Goal: Task Accomplishment & Management: Use online tool/utility

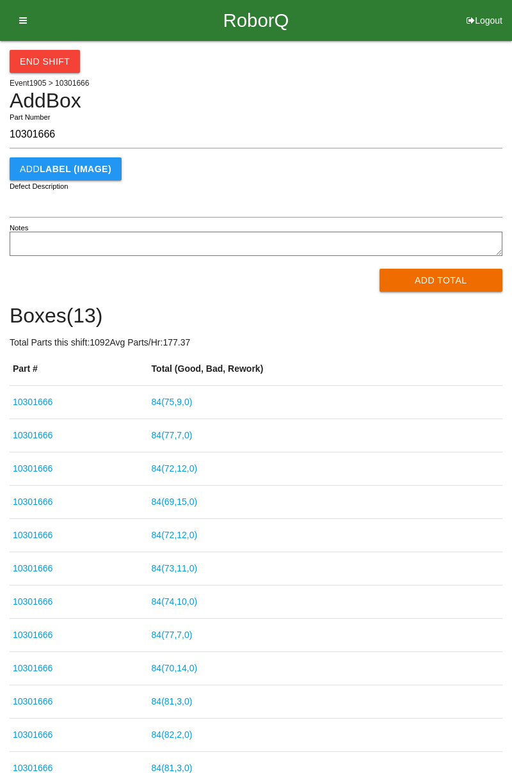
type input "10301666"
click at [439, 285] on button "Add Total" at bounding box center [442, 280] width 124 height 23
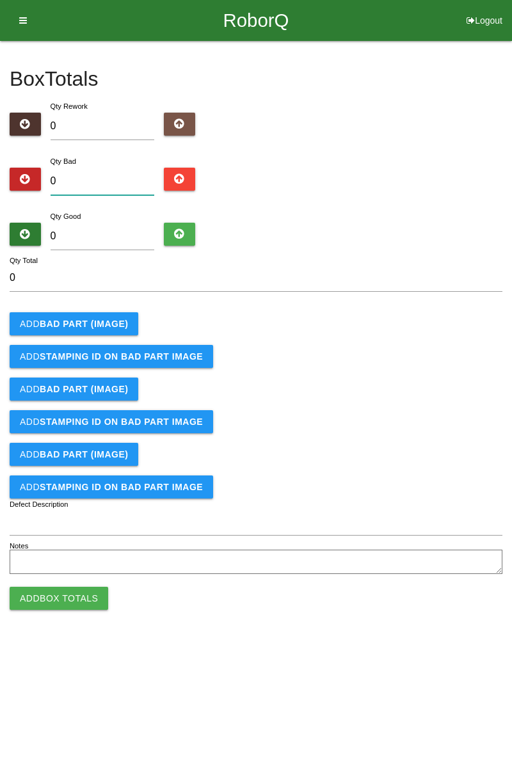
click at [100, 177] on input "0" at bounding box center [103, 182] width 104 height 28
type input "1"
type input "10"
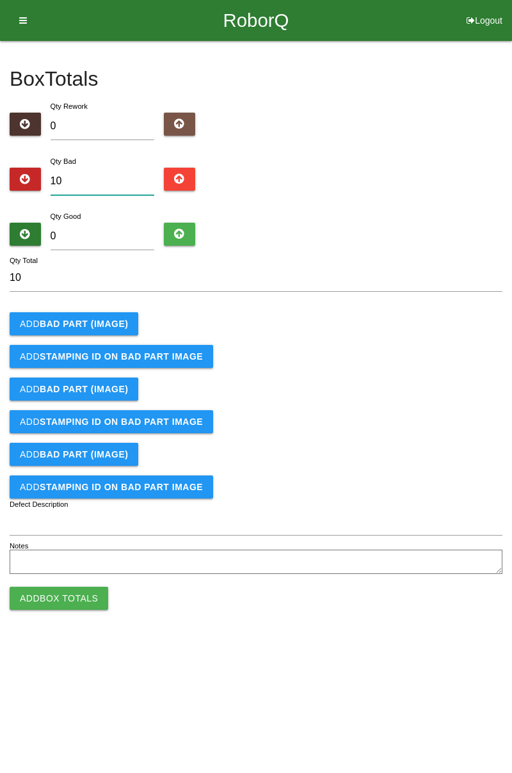
type input "10"
click at [123, 232] on input "0" at bounding box center [103, 237] width 104 height 28
type input "7"
type input "17"
type input "74"
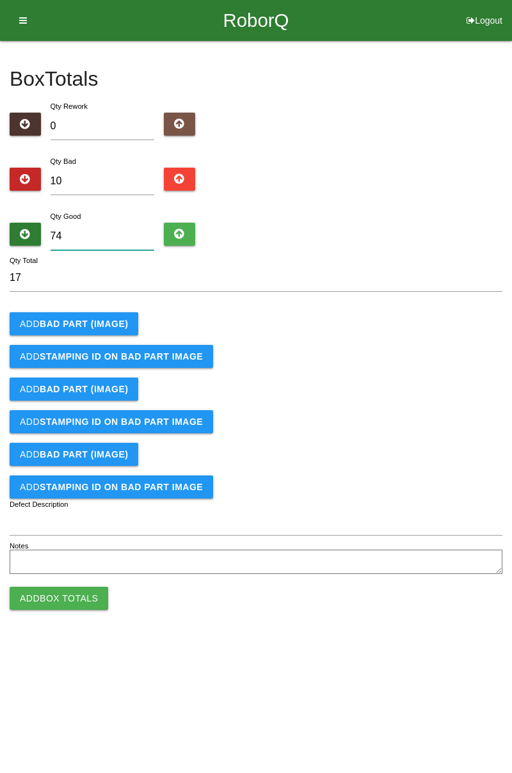
type input "84"
type input "74"
click at [105, 321] on b "BAD PART (IMAGE)" at bounding box center [84, 324] width 88 height 10
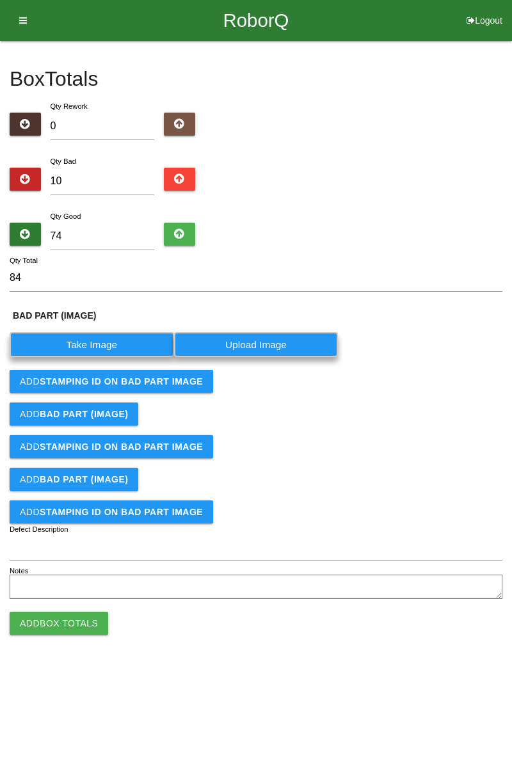
click at [102, 343] on label "Take Image" at bounding box center [92, 344] width 165 height 25
click at [0, 0] on \(IMAGE\) "Take Image" at bounding box center [0, 0] width 0 height 0
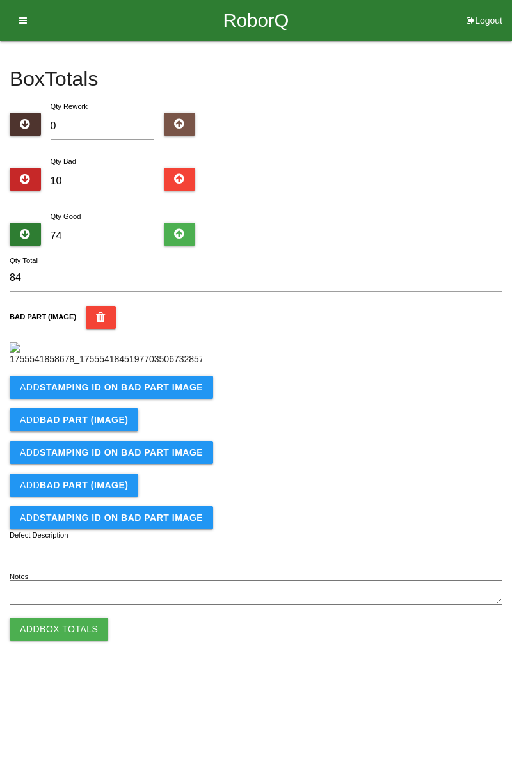
click at [114, 392] on b "STAMPING ID on BAD PART Image" at bounding box center [121, 387] width 163 height 10
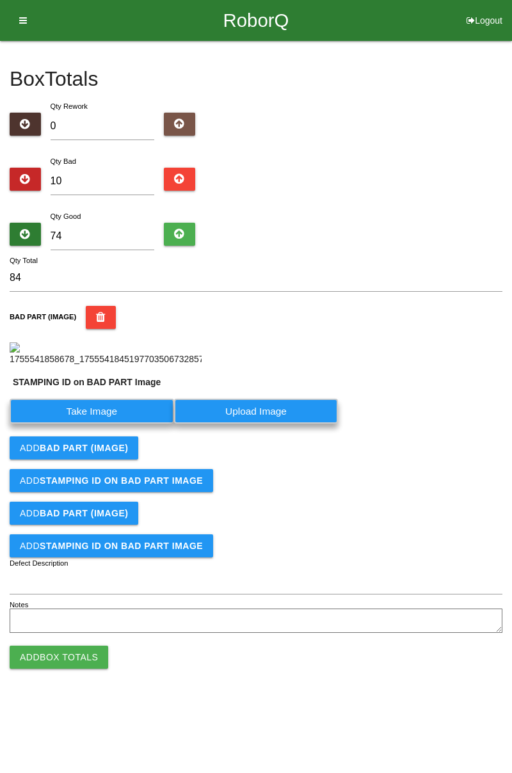
click at [97, 424] on label "Take Image" at bounding box center [92, 411] width 165 height 25
click at [0, 0] on PART "Take Image" at bounding box center [0, 0] width 0 height 0
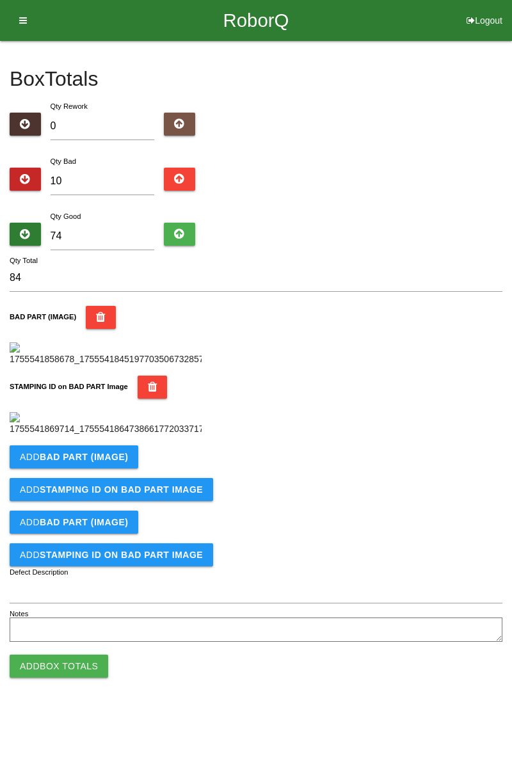
scroll to position [282, 0]
click at [96, 469] on button "Add BAD PART (IMAGE)" at bounding box center [74, 457] width 129 height 23
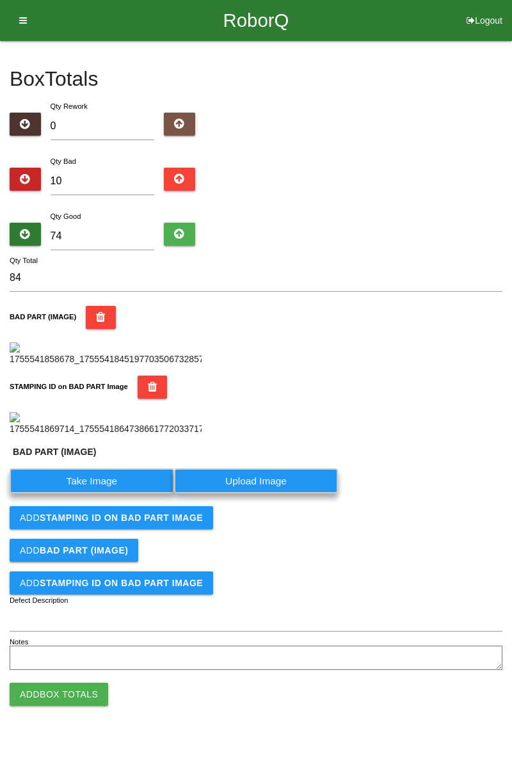
click at [100, 494] on label "Take Image" at bounding box center [92, 481] width 165 height 25
click at [0, 0] on \(IMAGE\) "Take Image" at bounding box center [0, 0] width 0 height 0
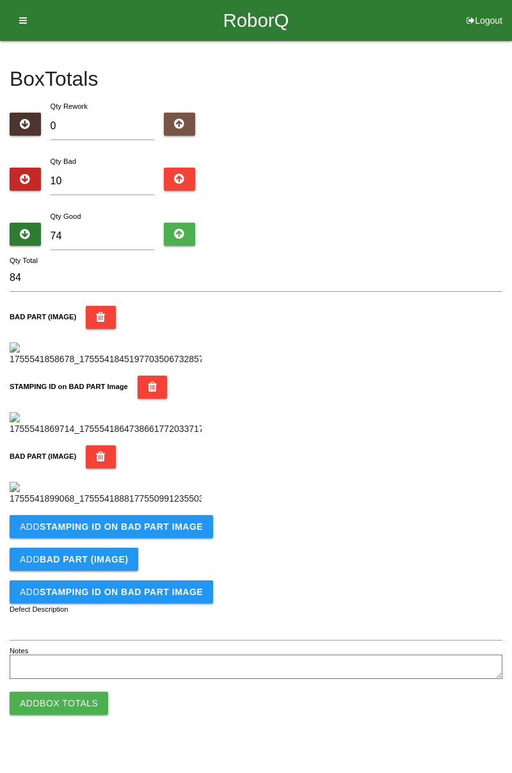
click at [184, 538] on button "Add STAMPING ID on BAD PART Image" at bounding box center [112, 526] width 204 height 23
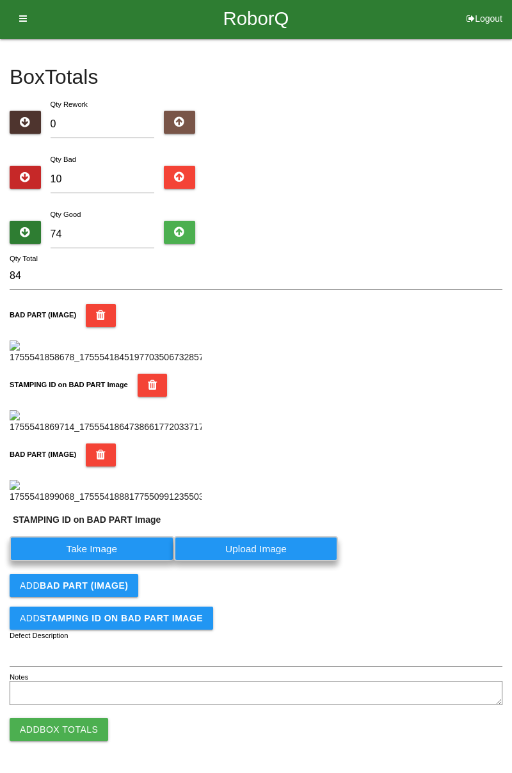
click at [136, 561] on label "Take Image" at bounding box center [92, 549] width 165 height 25
click at [0, 0] on PART "Take Image" at bounding box center [0, 0] width 0 height 0
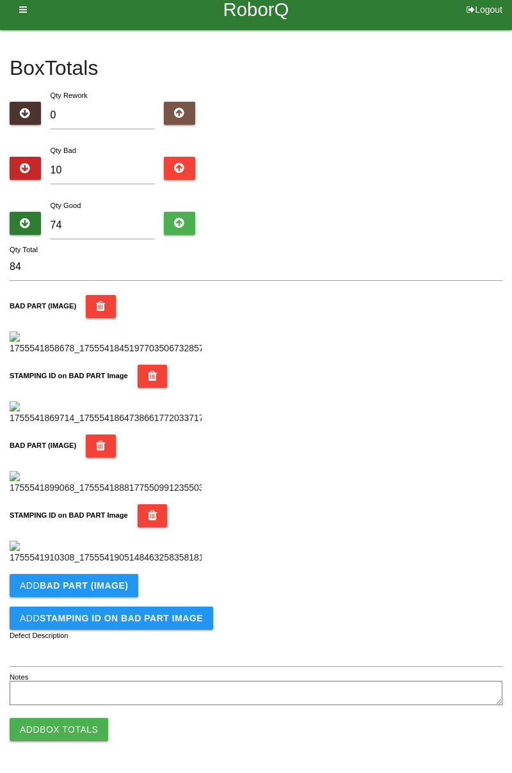
scroll to position [529, 0]
click at [122, 594] on button "Add BAD PART (IMAGE)" at bounding box center [74, 585] width 129 height 23
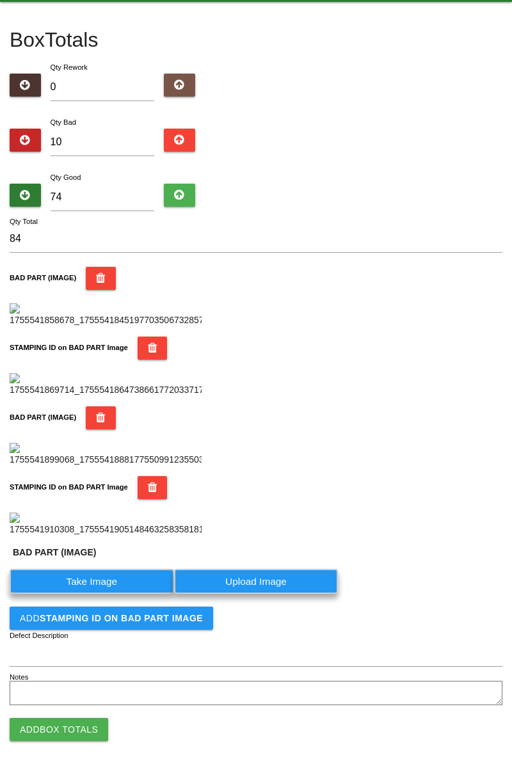
click at [113, 594] on label "Take Image" at bounding box center [92, 581] width 165 height 25
click at [0, 0] on \(IMAGE\) "Take Image" at bounding box center [0, 0] width 0 height 0
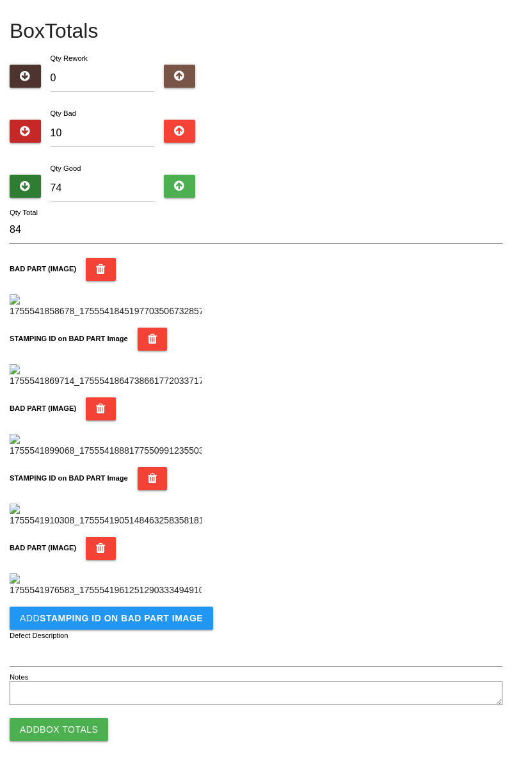
scroll to position [739, 0]
click at [132, 624] on button "Add STAMPING ID on BAD PART Image" at bounding box center [112, 618] width 204 height 23
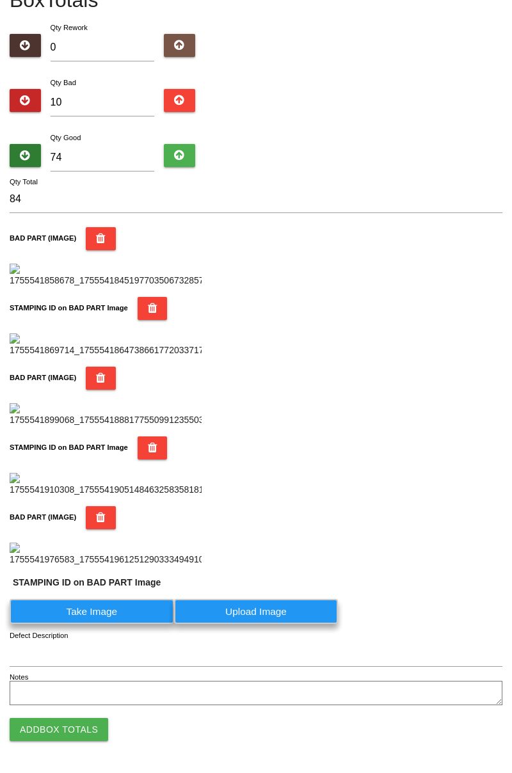
click at [129, 624] on label "Take Image" at bounding box center [92, 611] width 165 height 25
click at [0, 0] on PART "Take Image" at bounding box center [0, 0] width 0 height 0
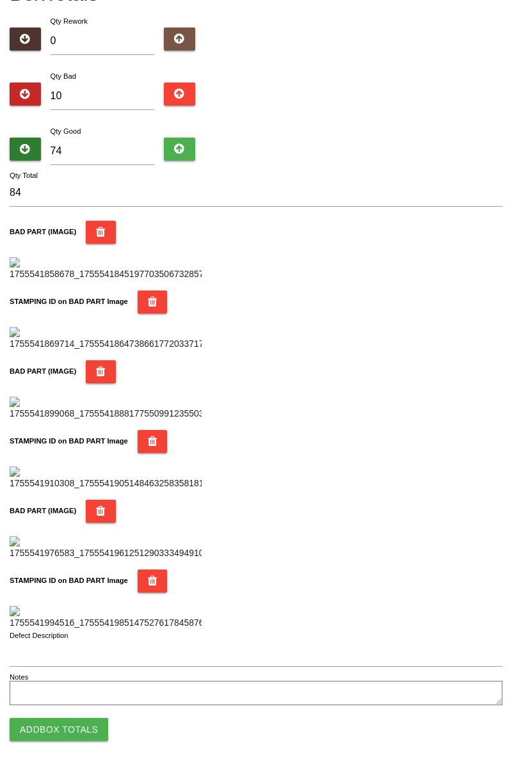
scroll to position [949, 0]
click at [86, 730] on button "Add Box Totals" at bounding box center [59, 729] width 99 height 23
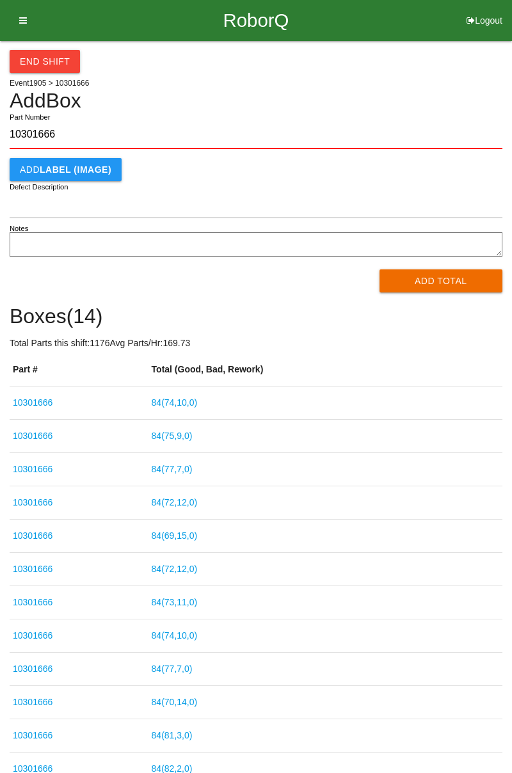
type input "10301666"
